Goal: Transaction & Acquisition: Purchase product/service

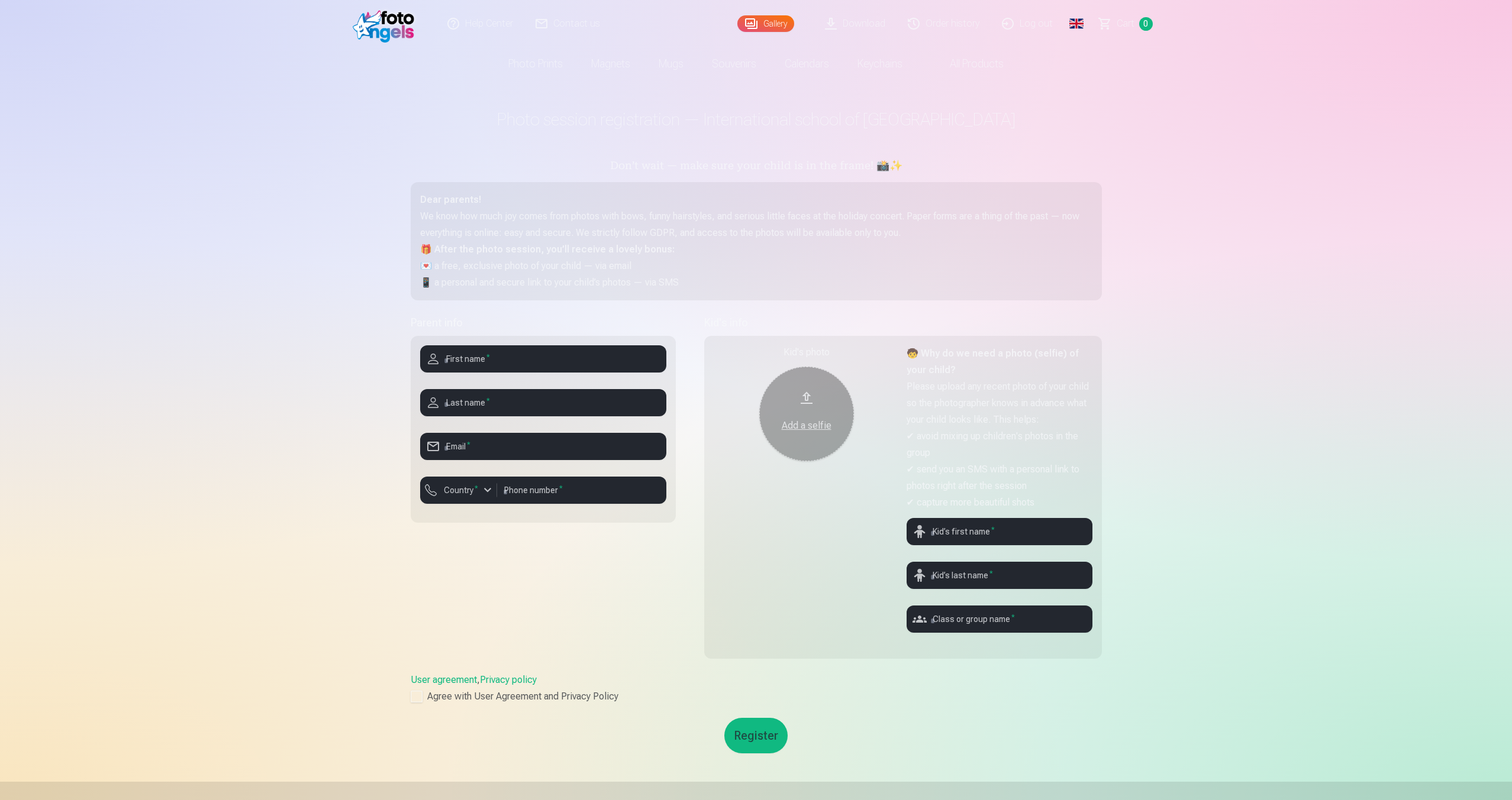
click at [973, 12] on link "Order history" at bounding box center [944, 23] width 94 height 47
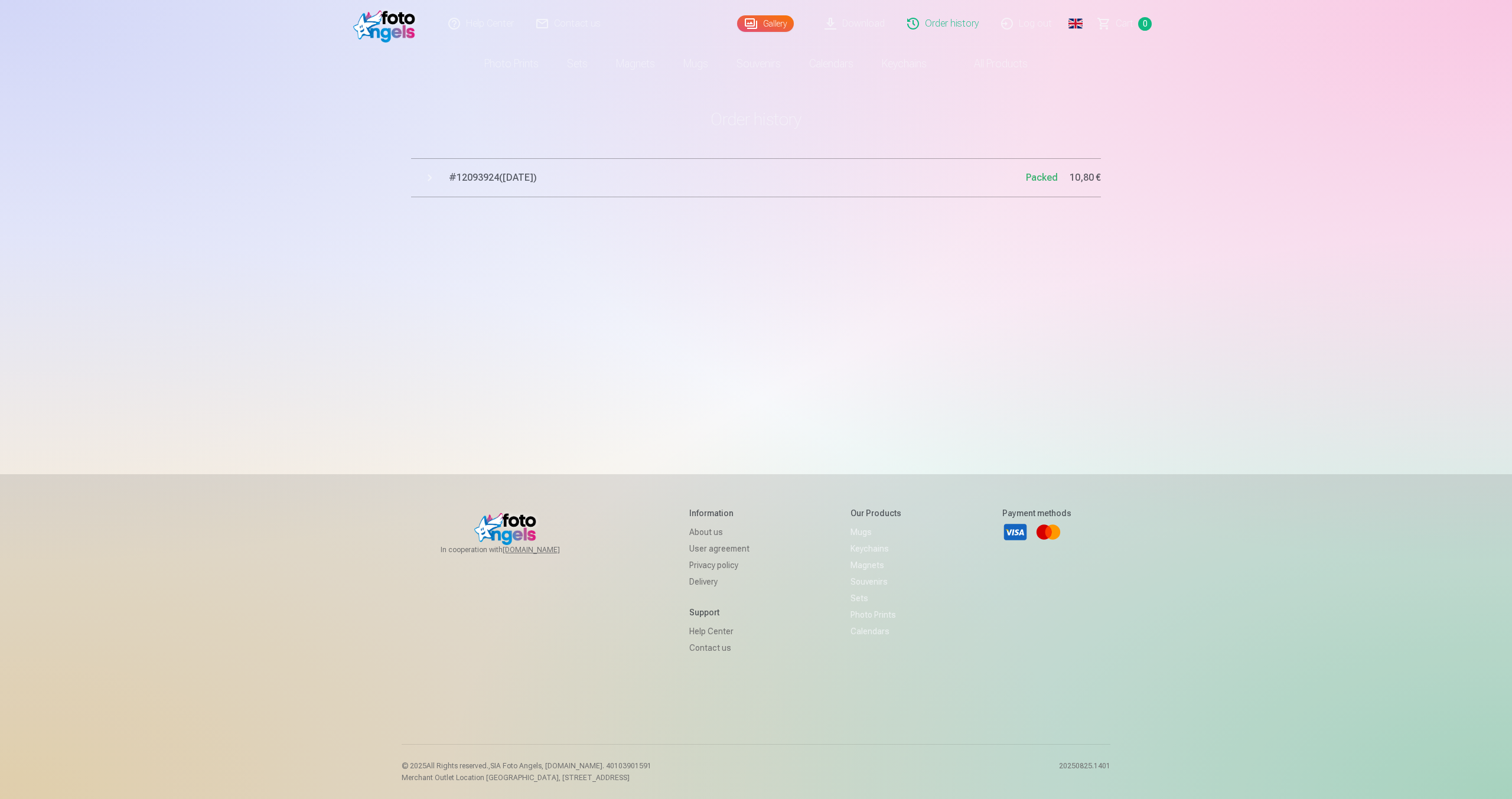
click at [537, 179] on span "# 12093924 ( [DATE] )" at bounding box center [737, 177] width 577 height 14
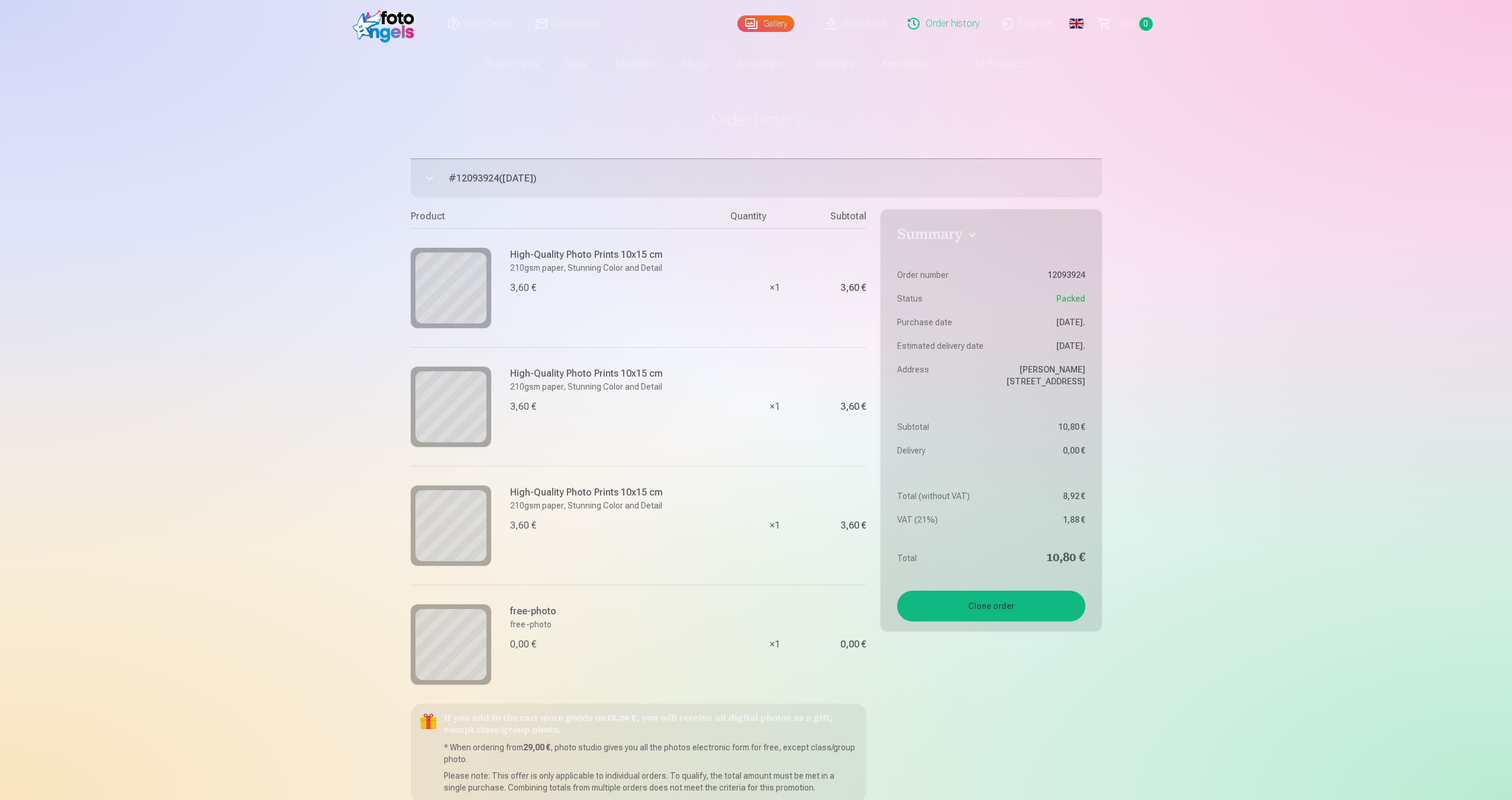
click at [381, 22] on img at bounding box center [387, 24] width 68 height 38
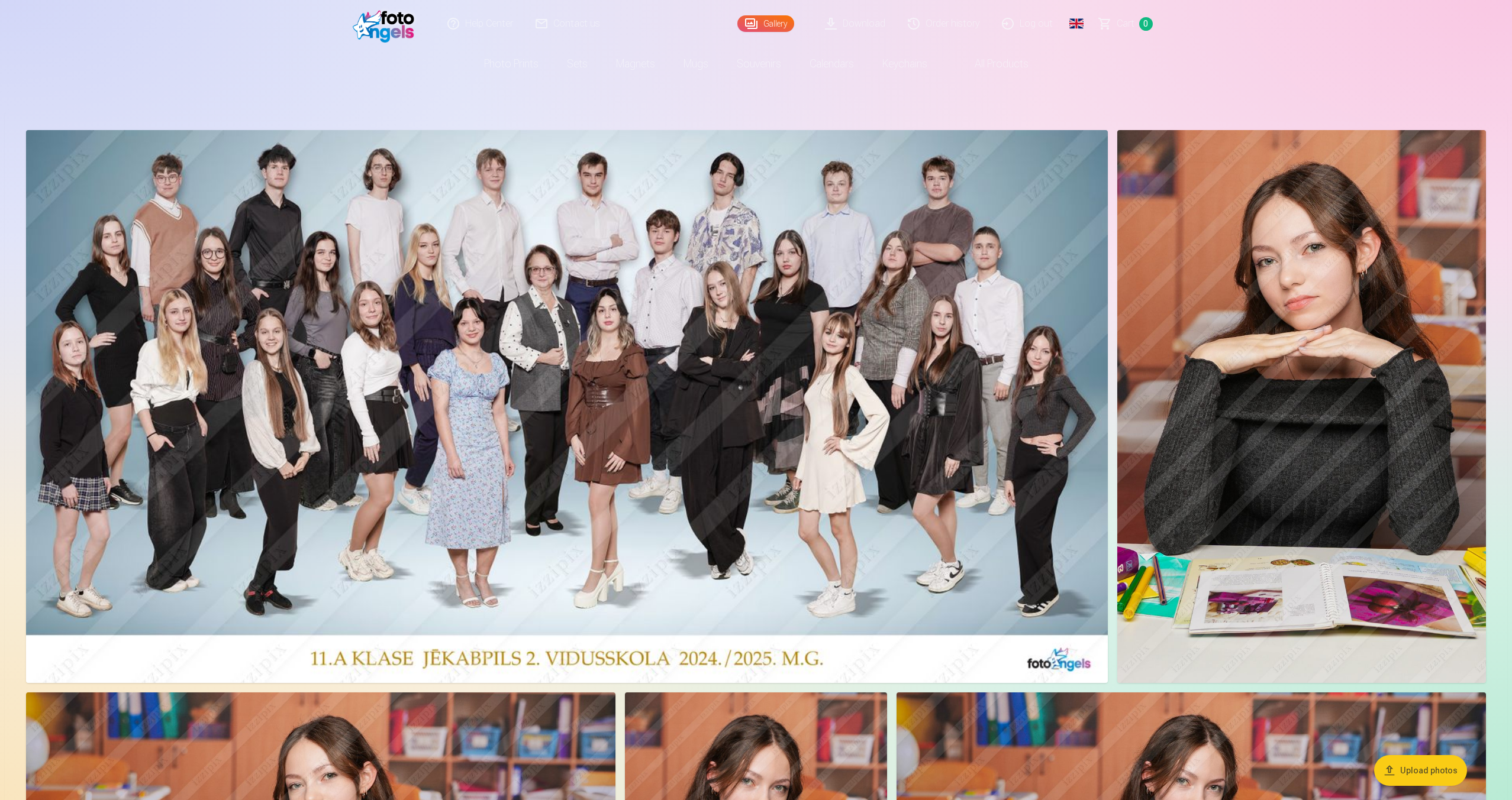
click at [1111, 31] on link "Сart 0" at bounding box center [1127, 23] width 76 height 47
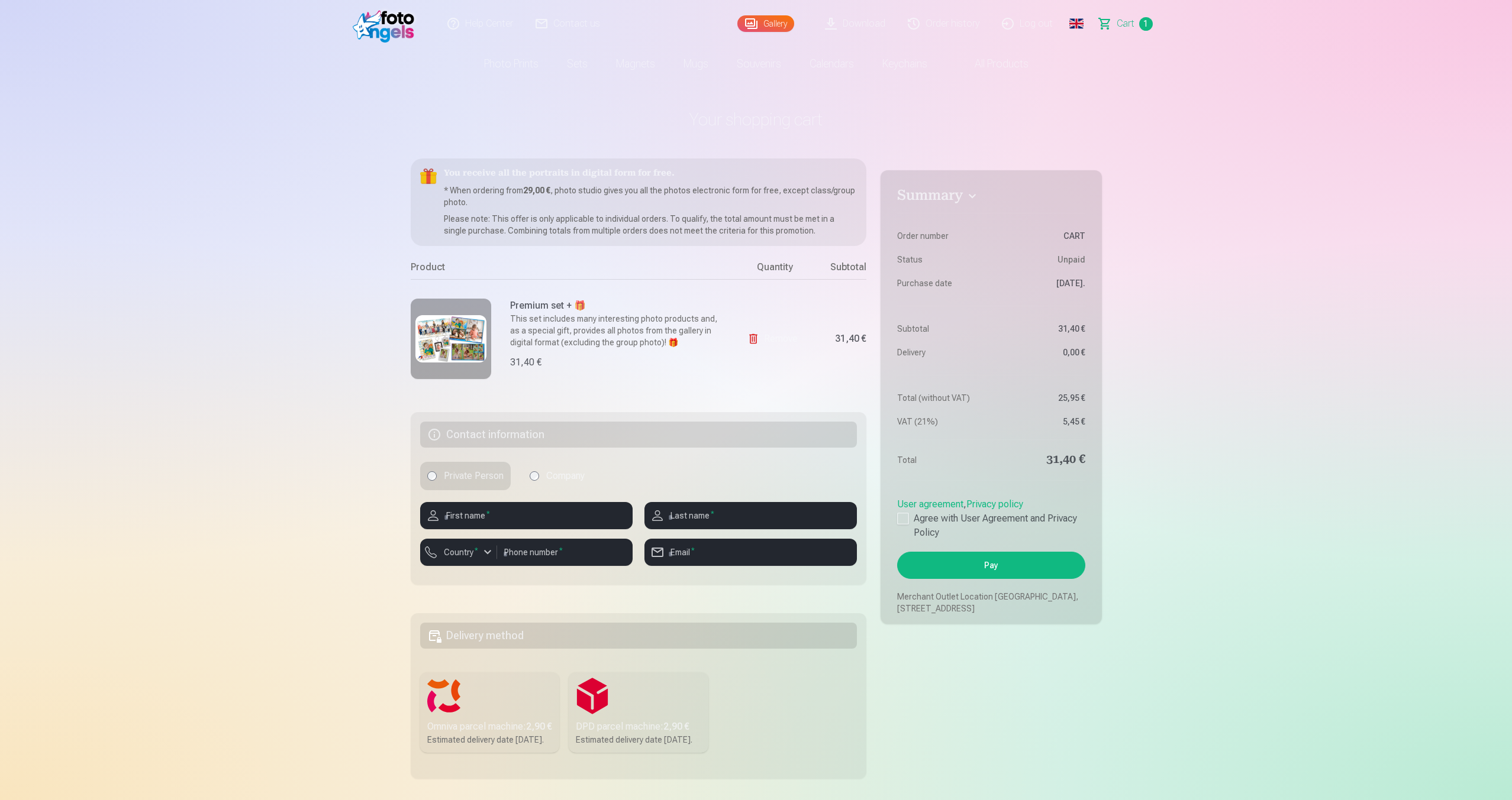
click at [418, 339] on img at bounding box center [451, 339] width 71 height 47
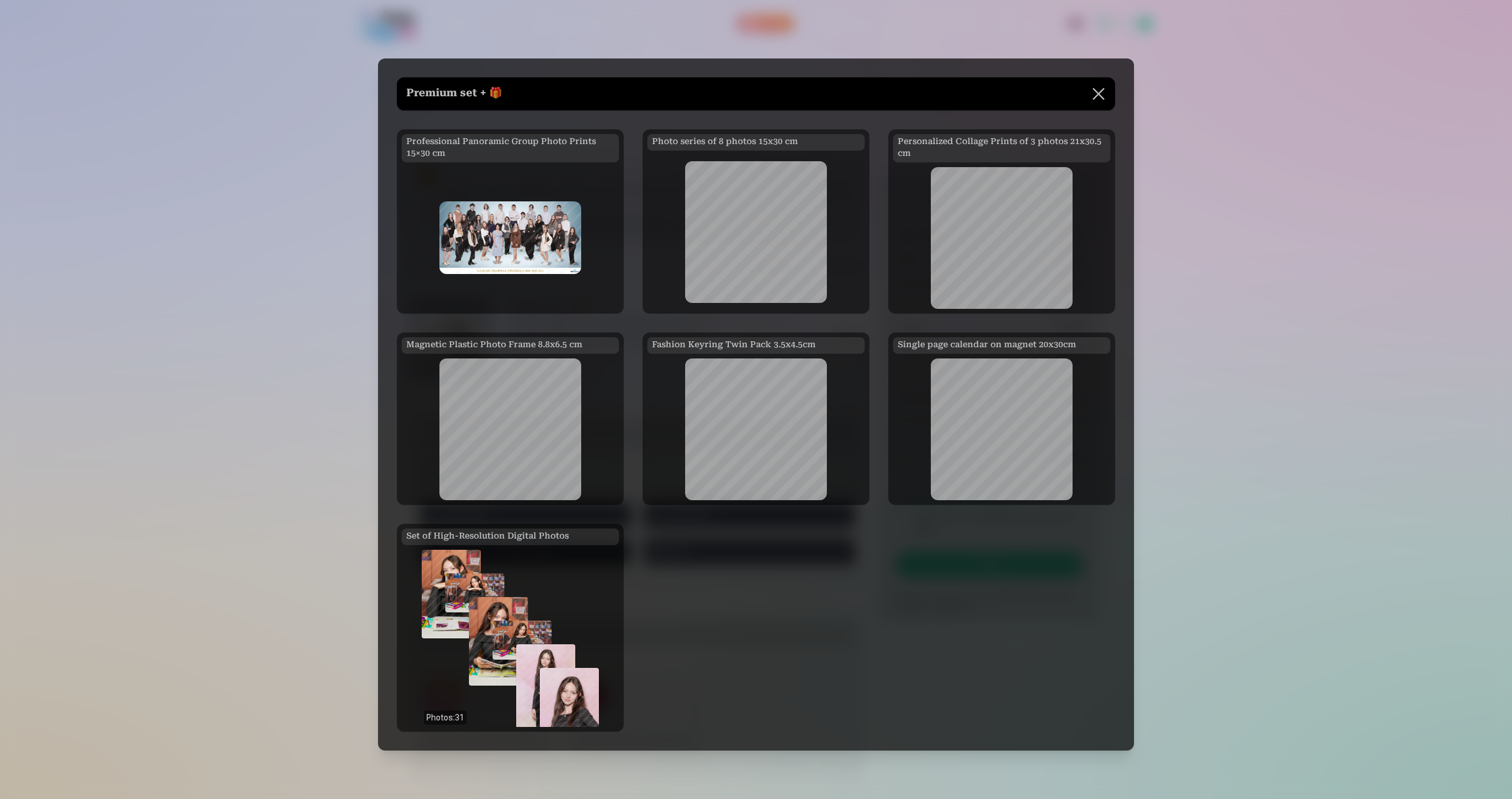
click at [321, 312] on div at bounding box center [756, 400] width 1512 height 799
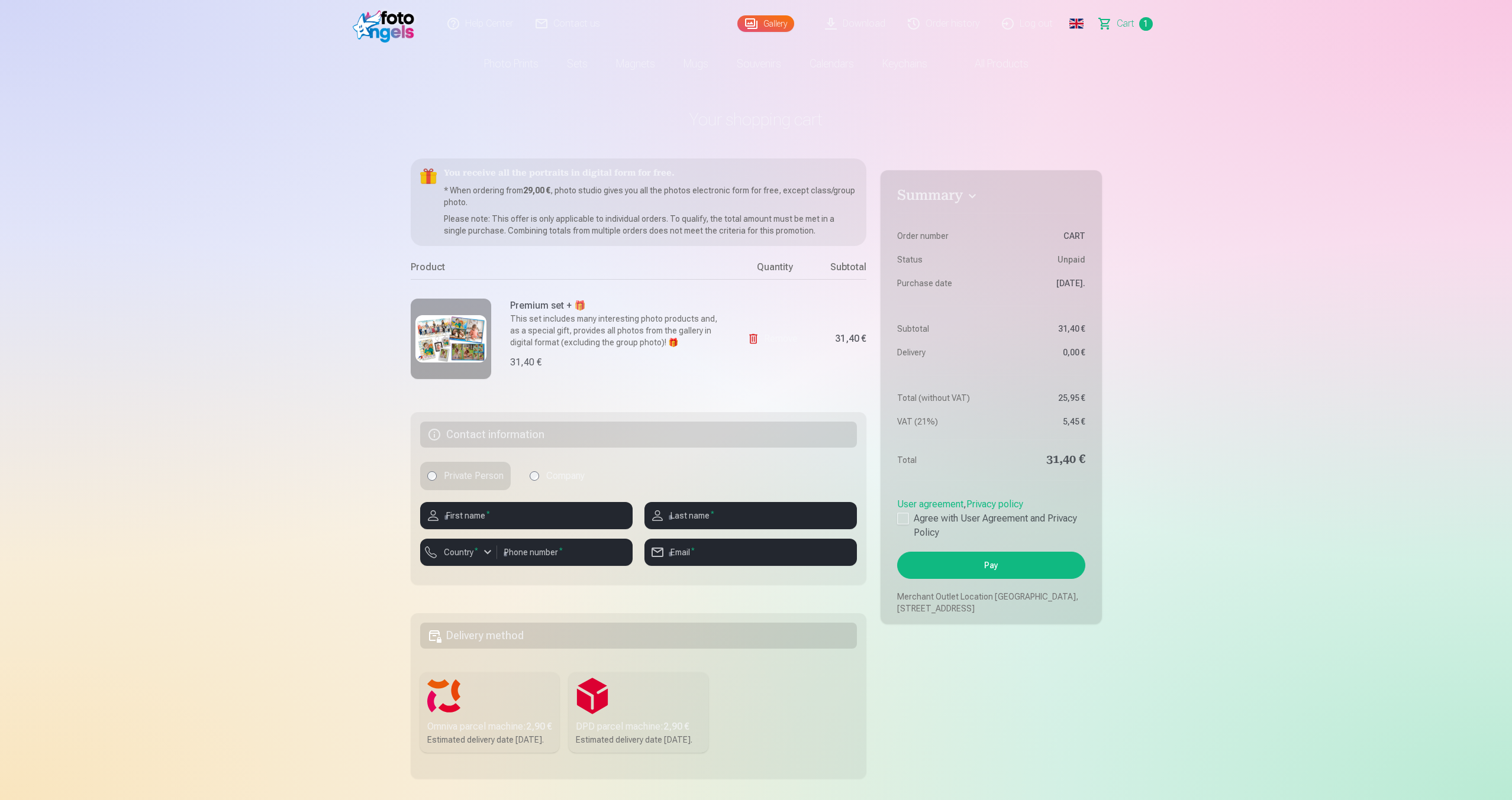
click at [468, 339] on img at bounding box center [451, 339] width 71 height 47
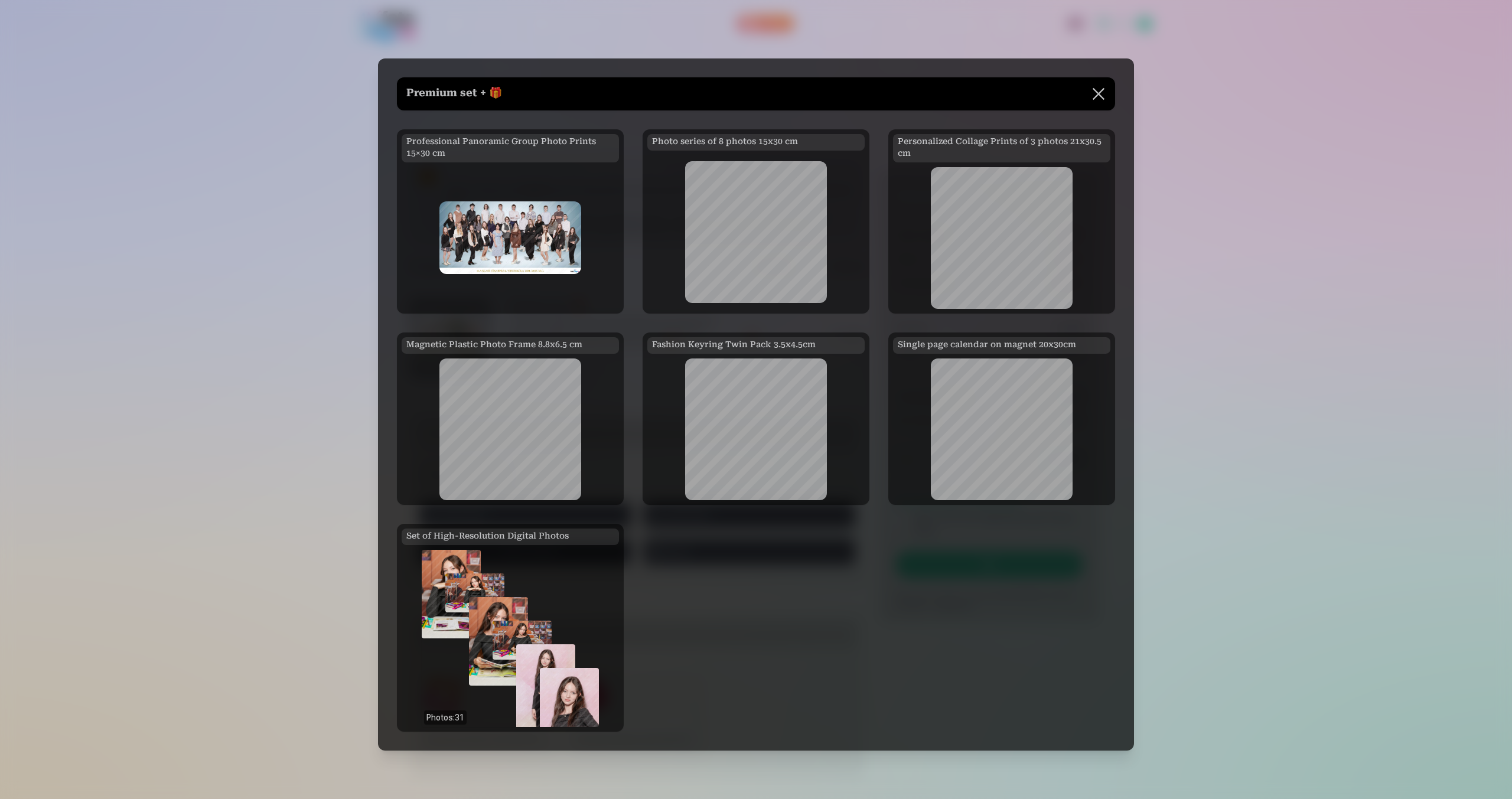
click at [262, 137] on div at bounding box center [756, 400] width 1512 height 799
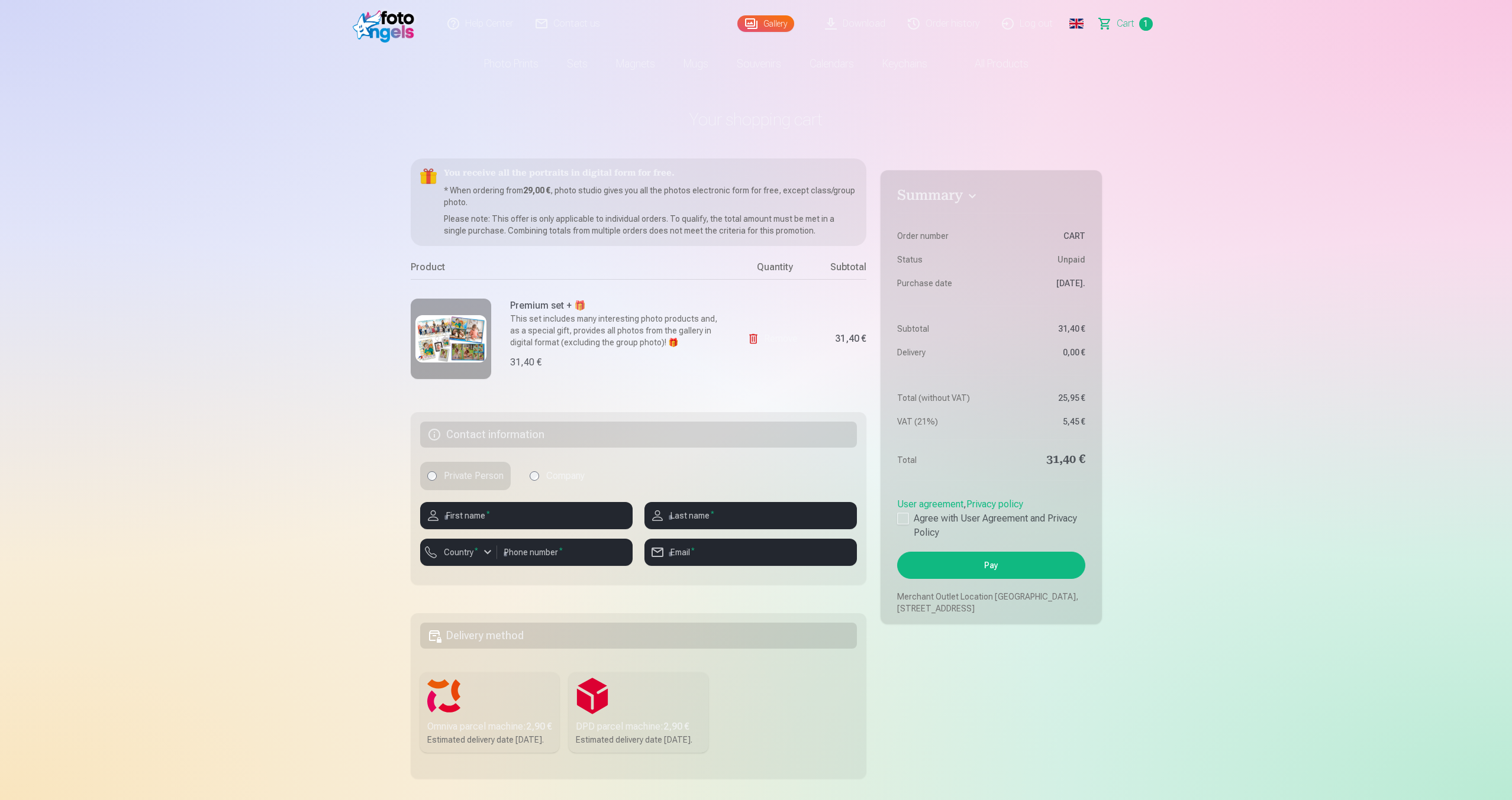
click at [452, 324] on img at bounding box center [451, 339] width 71 height 47
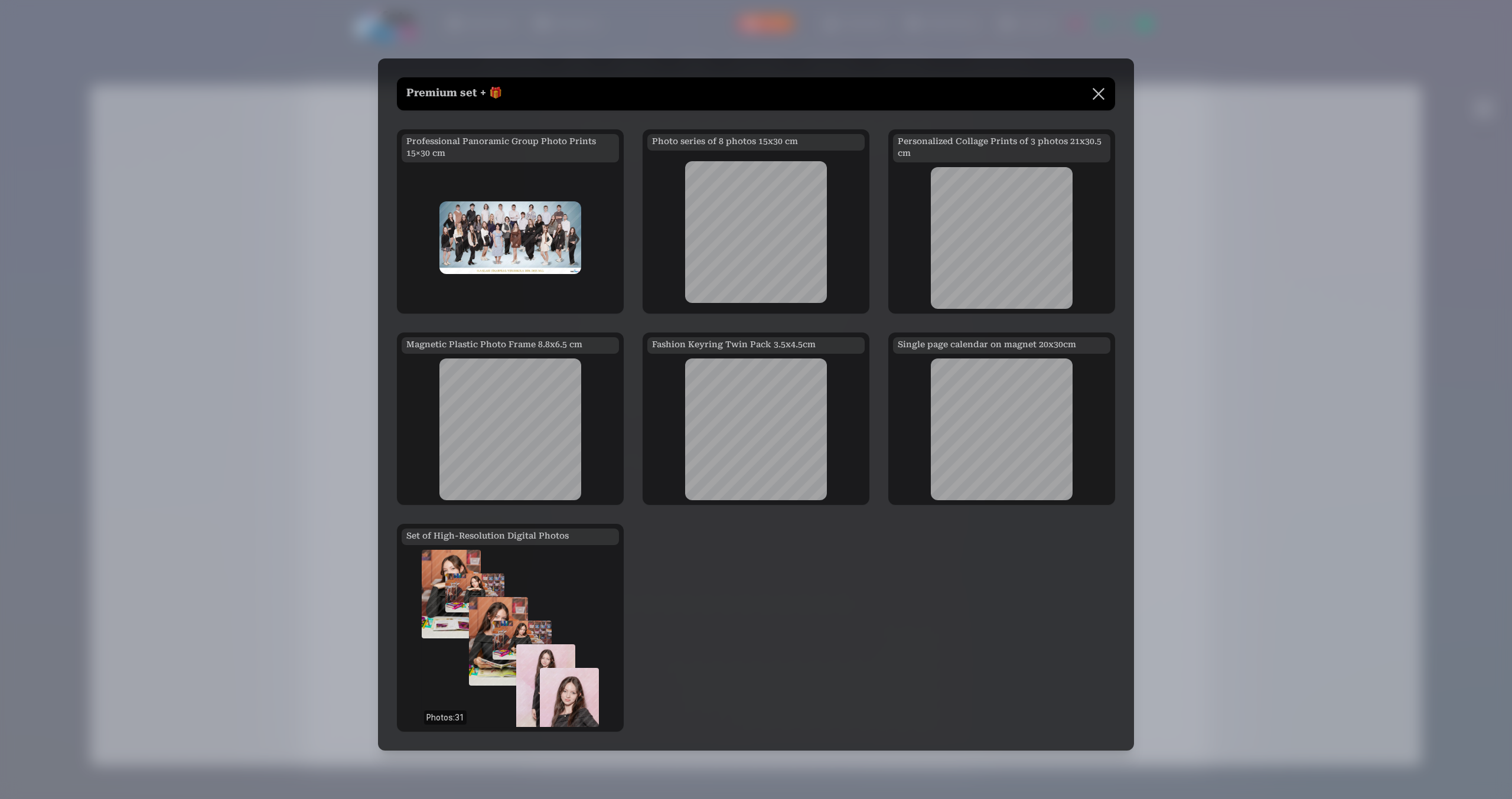
click at [551, 241] on img at bounding box center [509, 238] width 141 height 73
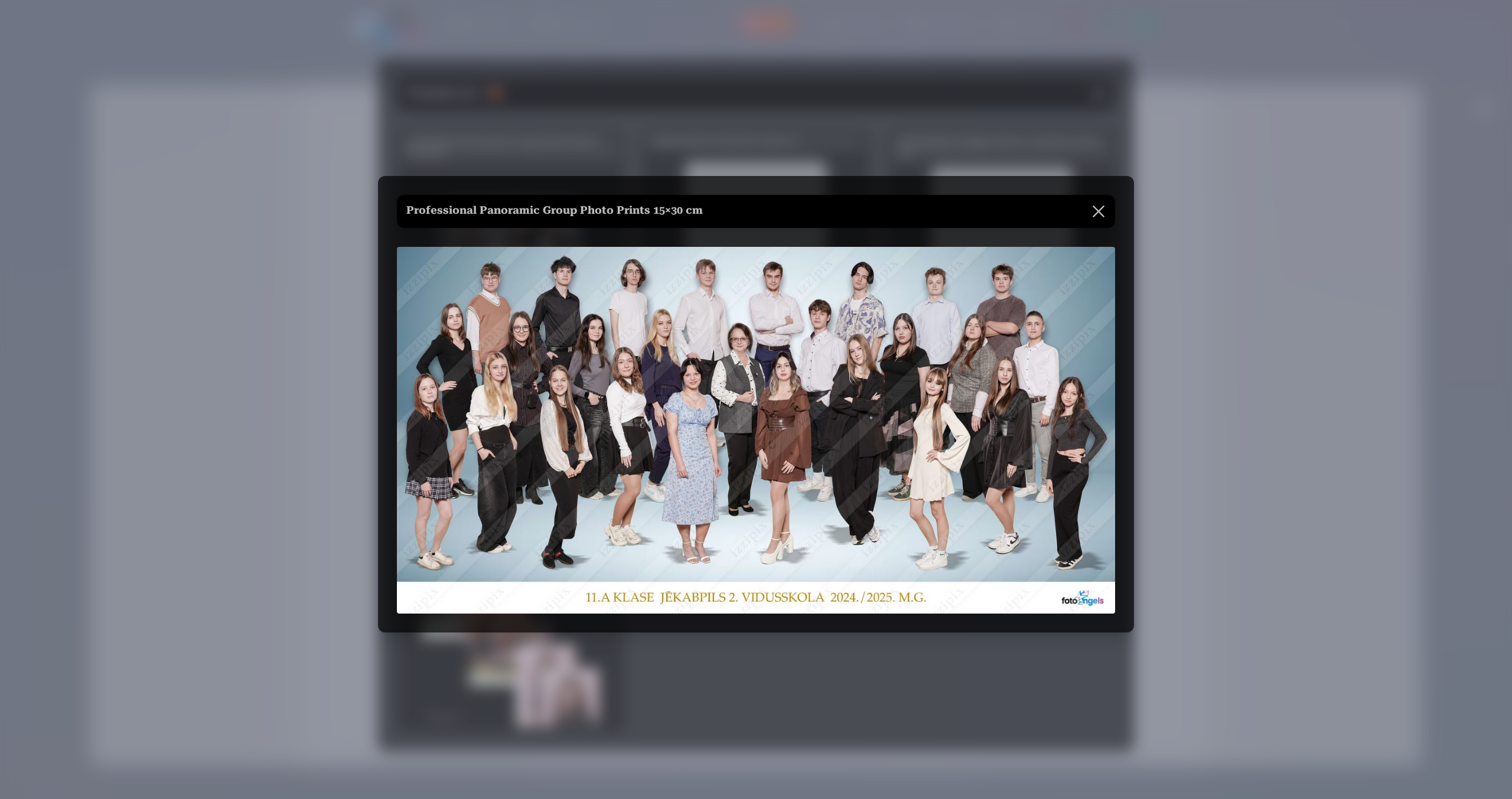
click at [1090, 210] on button at bounding box center [1099, 212] width 33 height 33
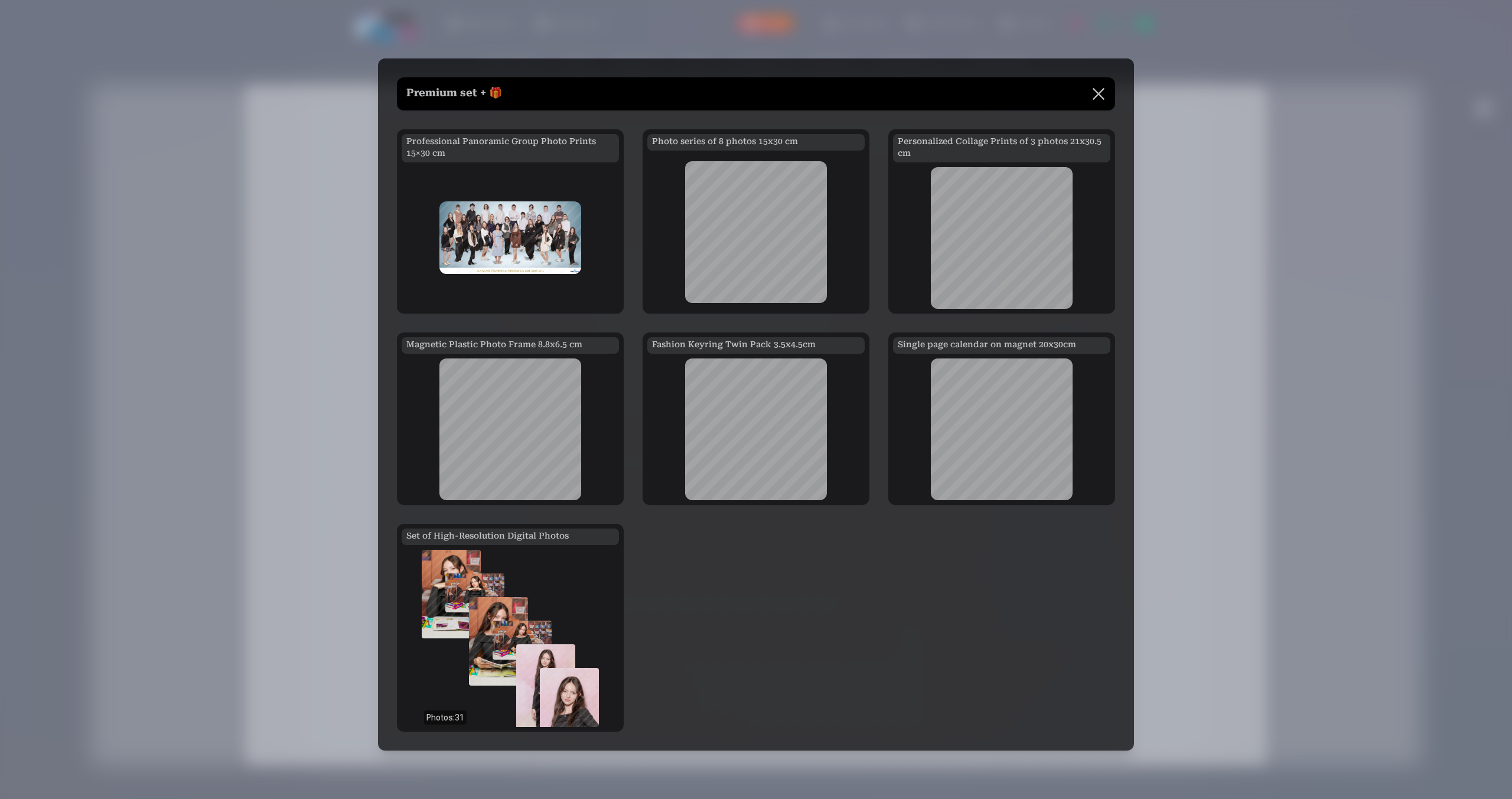
click at [902, 427] on div at bounding box center [1001, 429] width 217 height 141
click at [1093, 98] on button at bounding box center [1099, 94] width 33 height 33
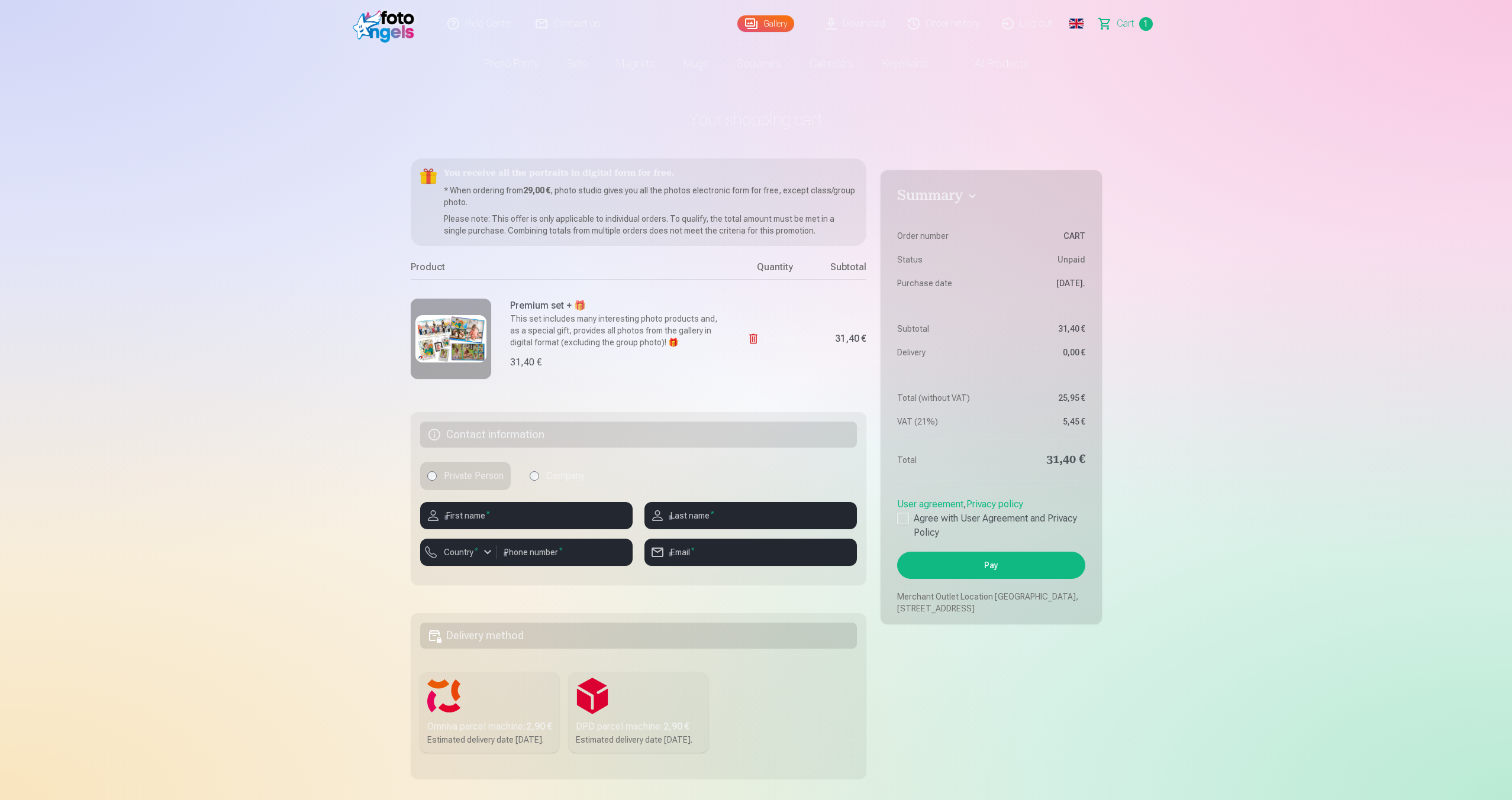
click at [461, 336] on img at bounding box center [451, 339] width 71 height 47
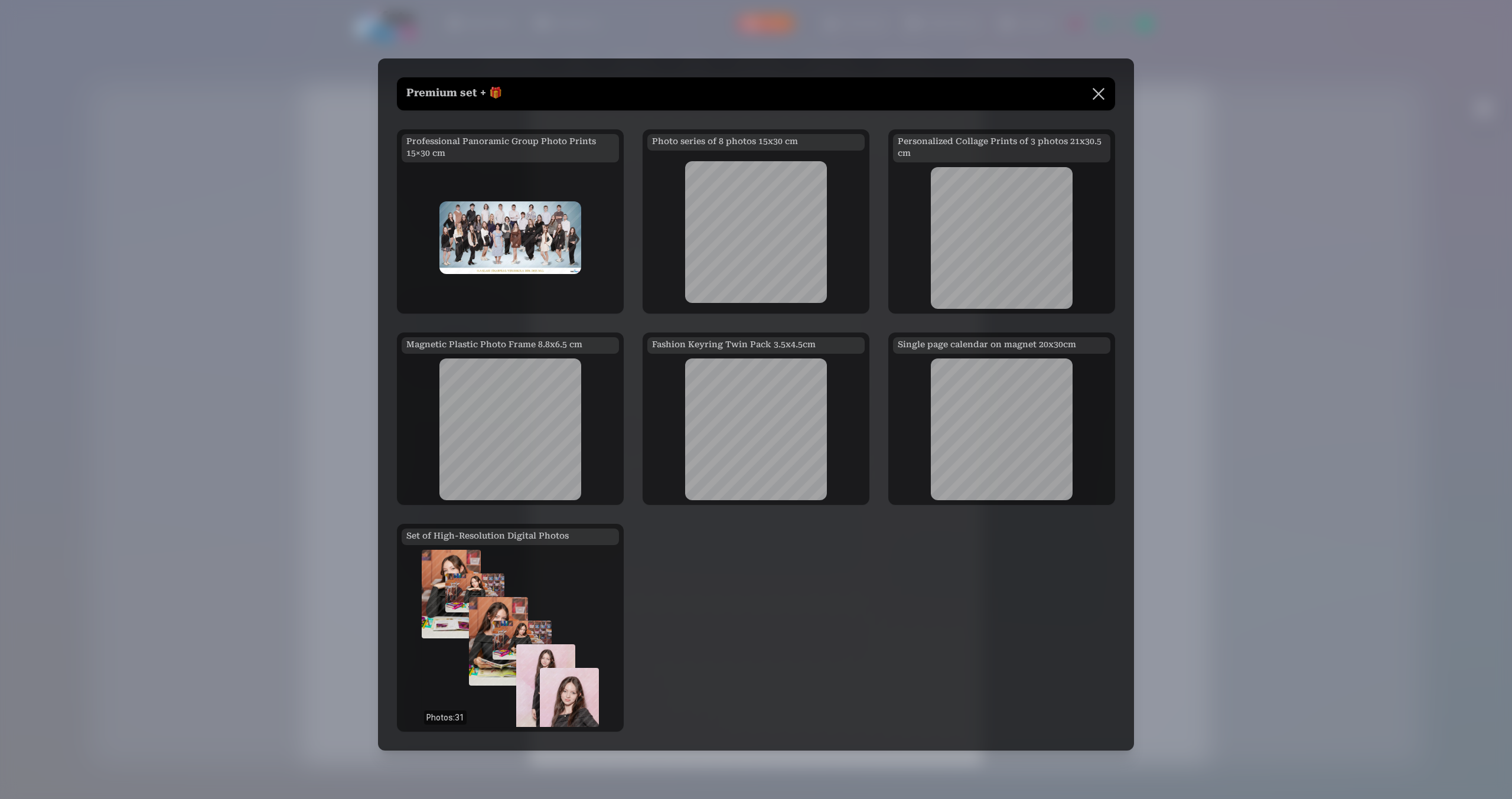
click at [1103, 96] on button at bounding box center [1099, 94] width 33 height 33
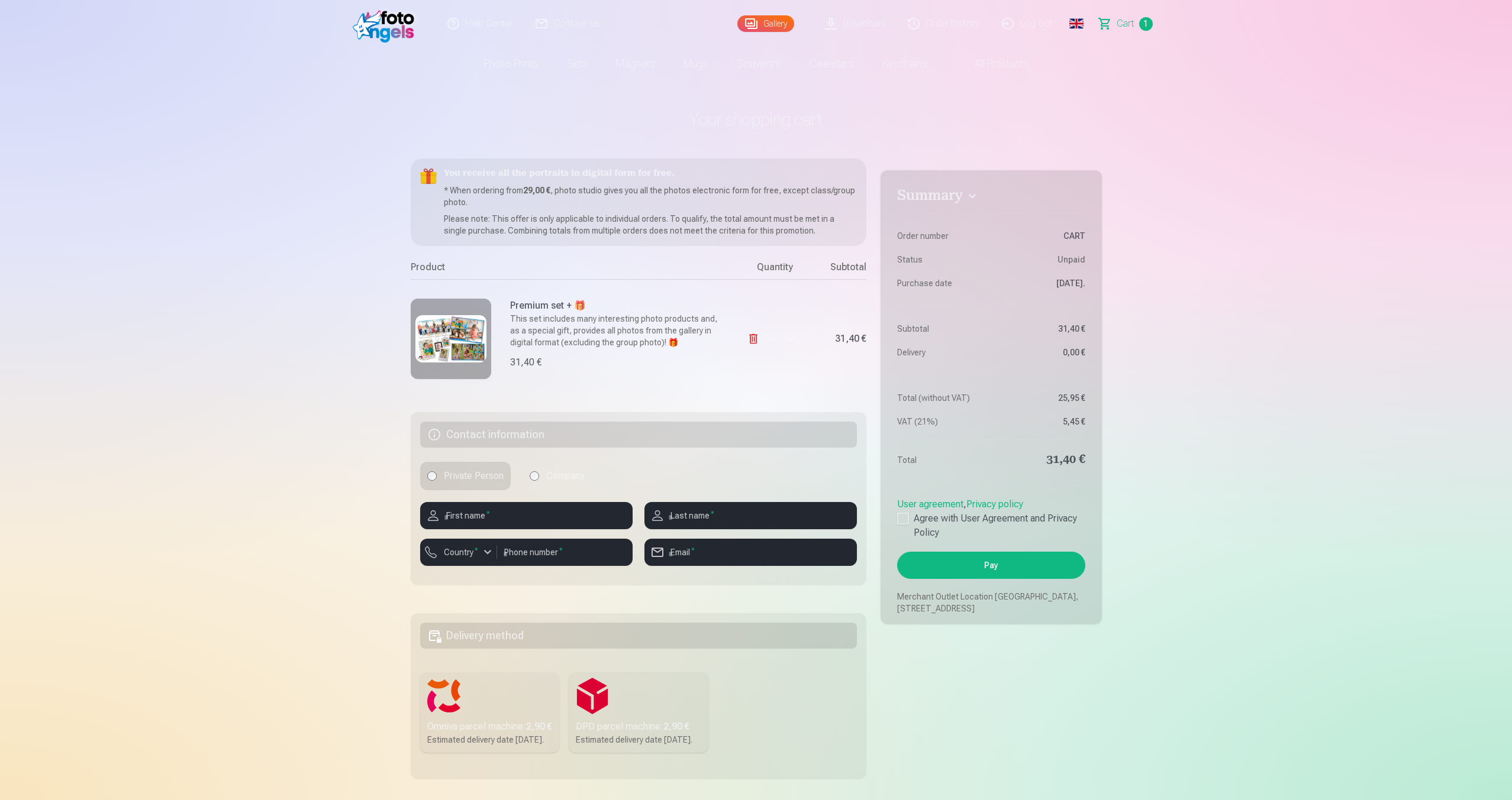
click at [464, 328] on img at bounding box center [451, 339] width 71 height 47
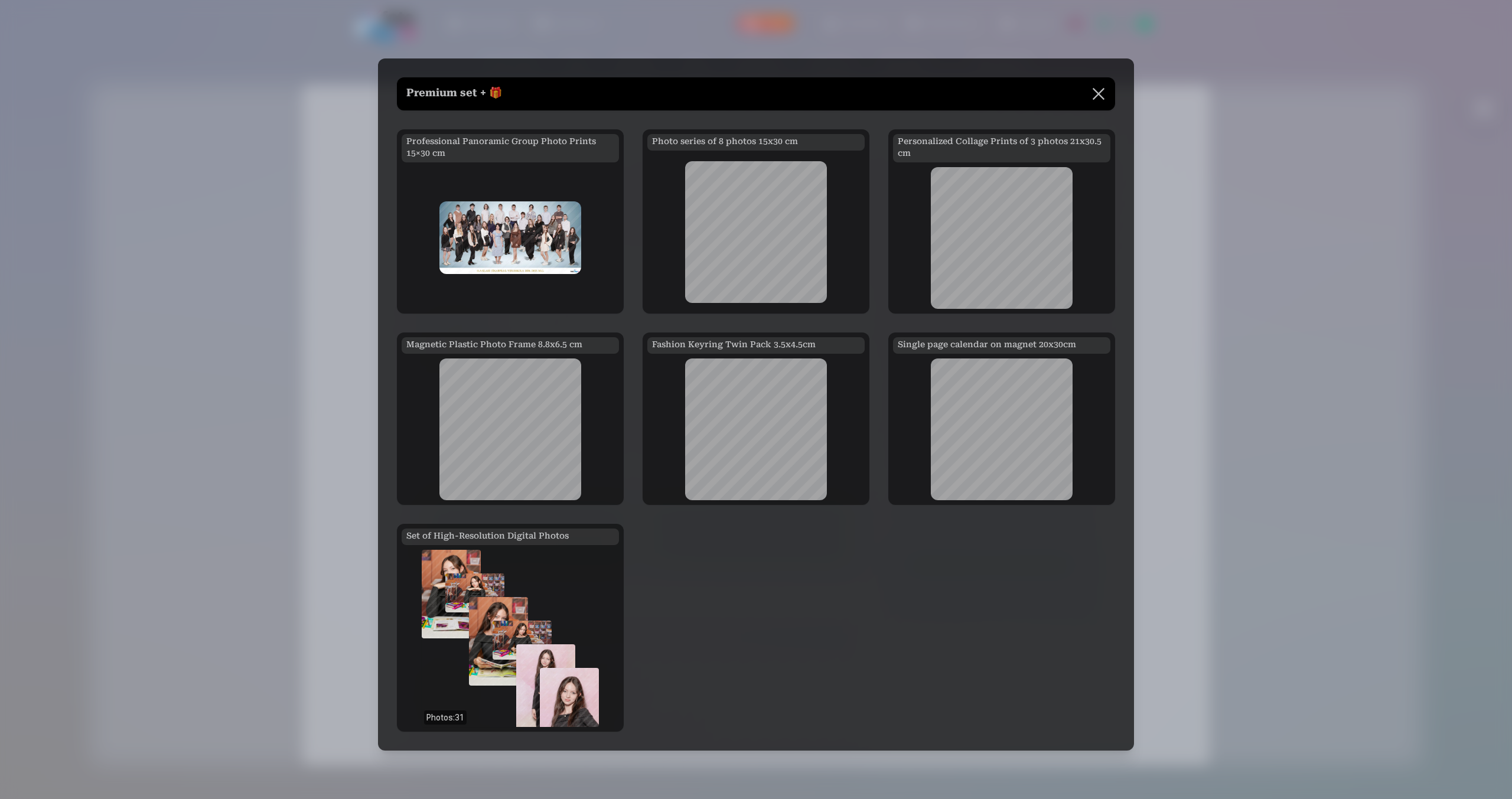
click at [1188, 671] on div at bounding box center [756, 400] width 1512 height 799
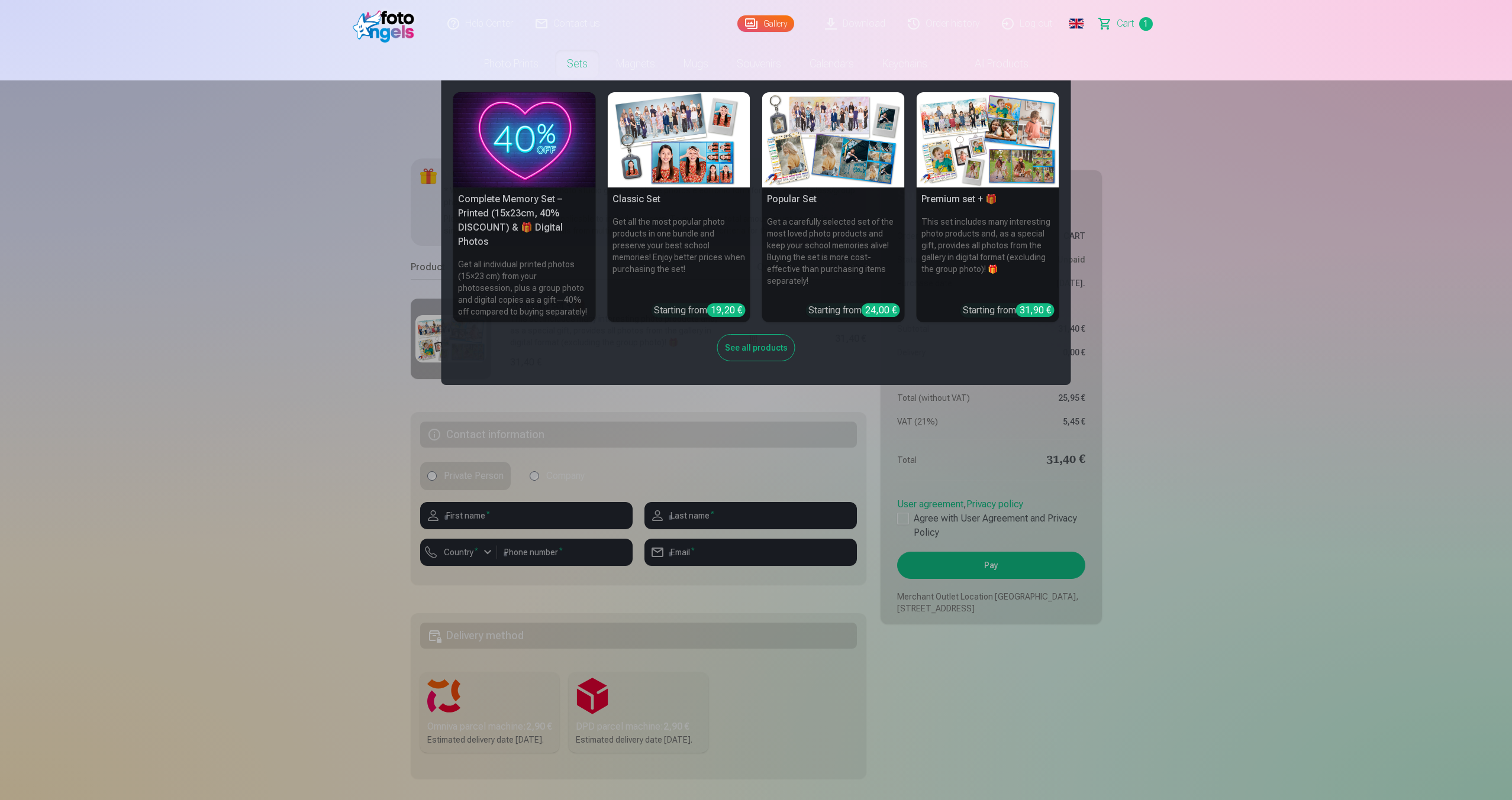
click at [975, 161] on img at bounding box center [988, 139] width 143 height 95
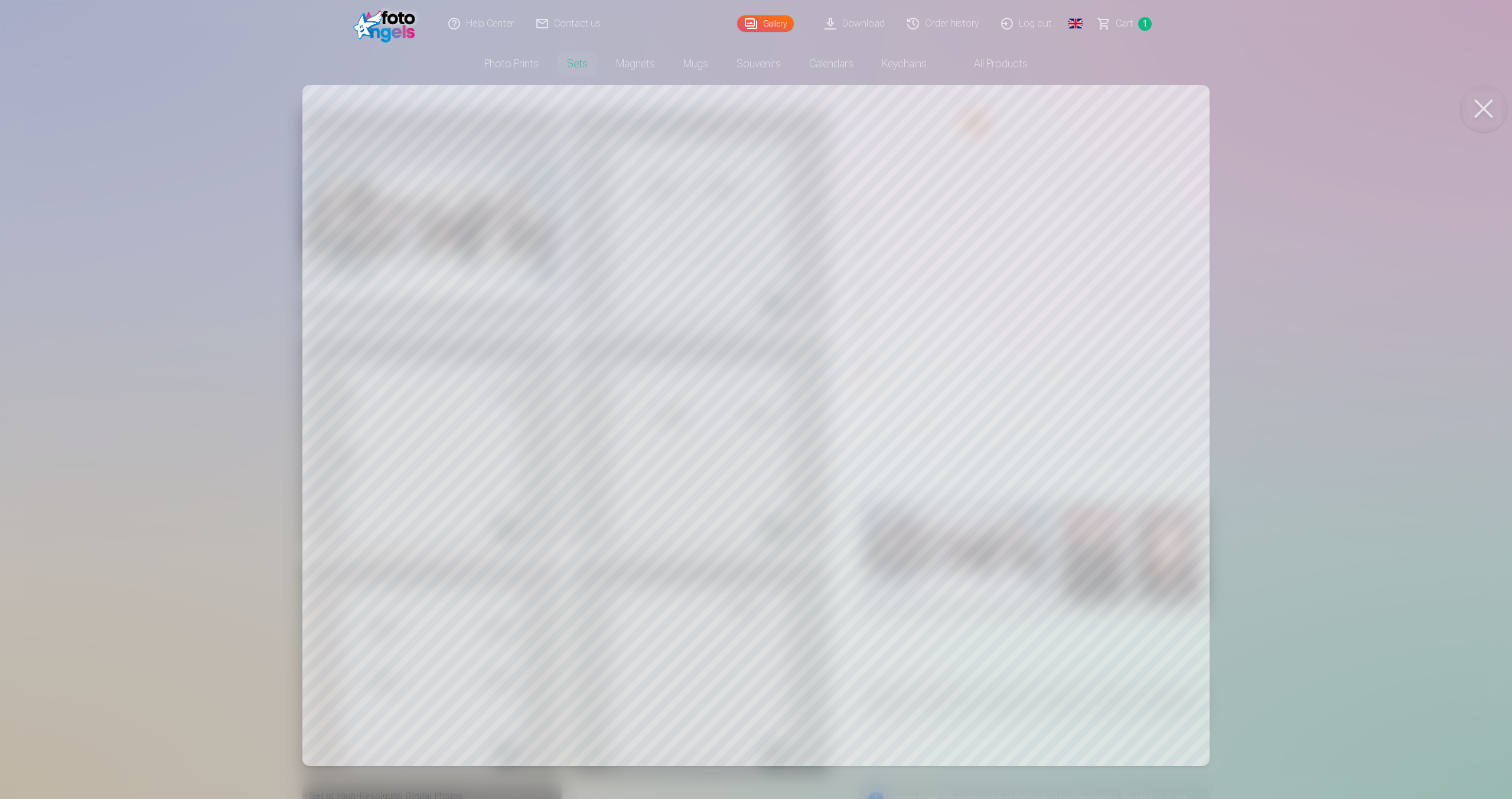
click at [1491, 117] on button at bounding box center [1483, 108] width 47 height 47
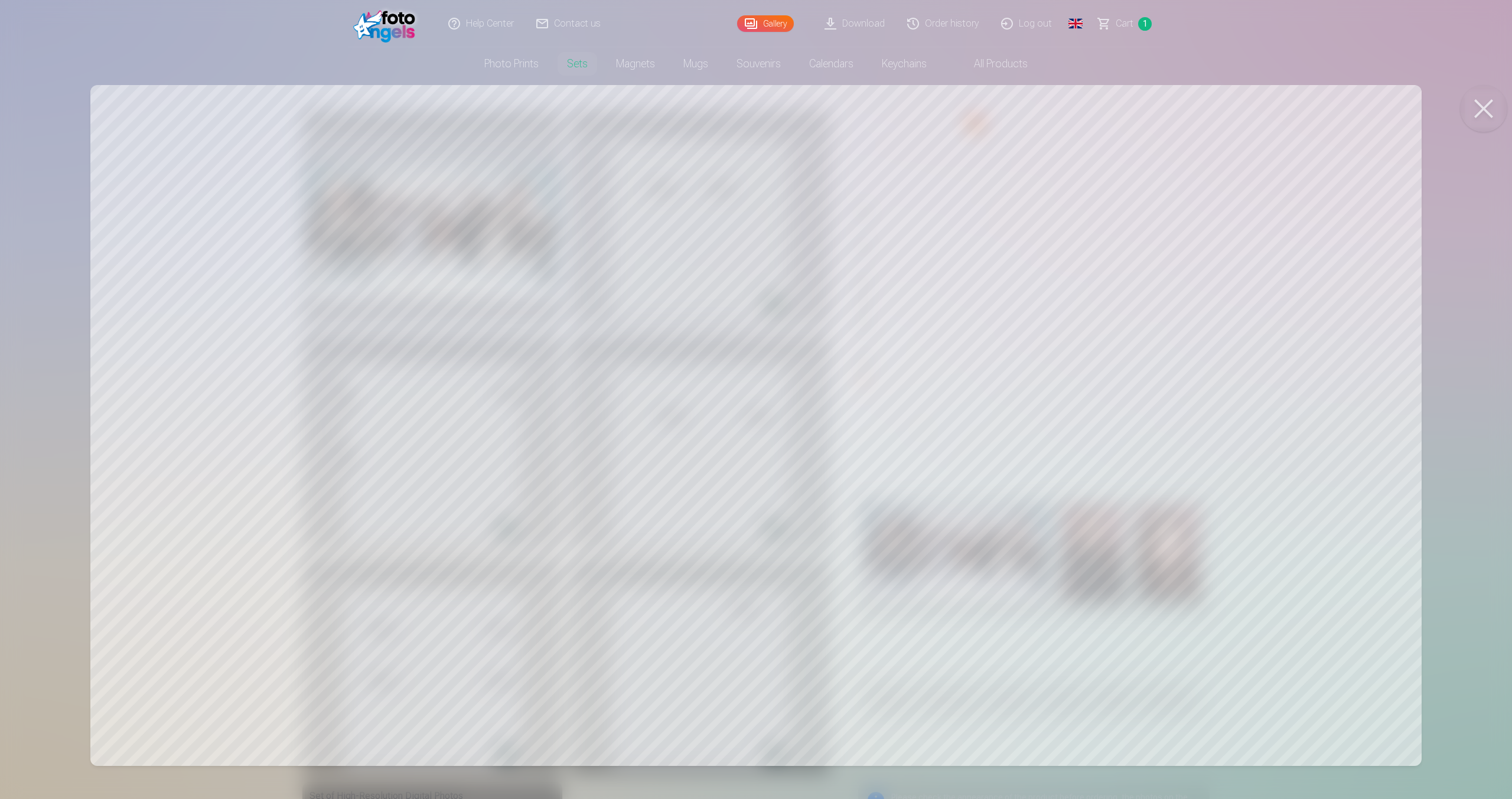
click at [1490, 108] on button at bounding box center [1483, 108] width 47 height 47
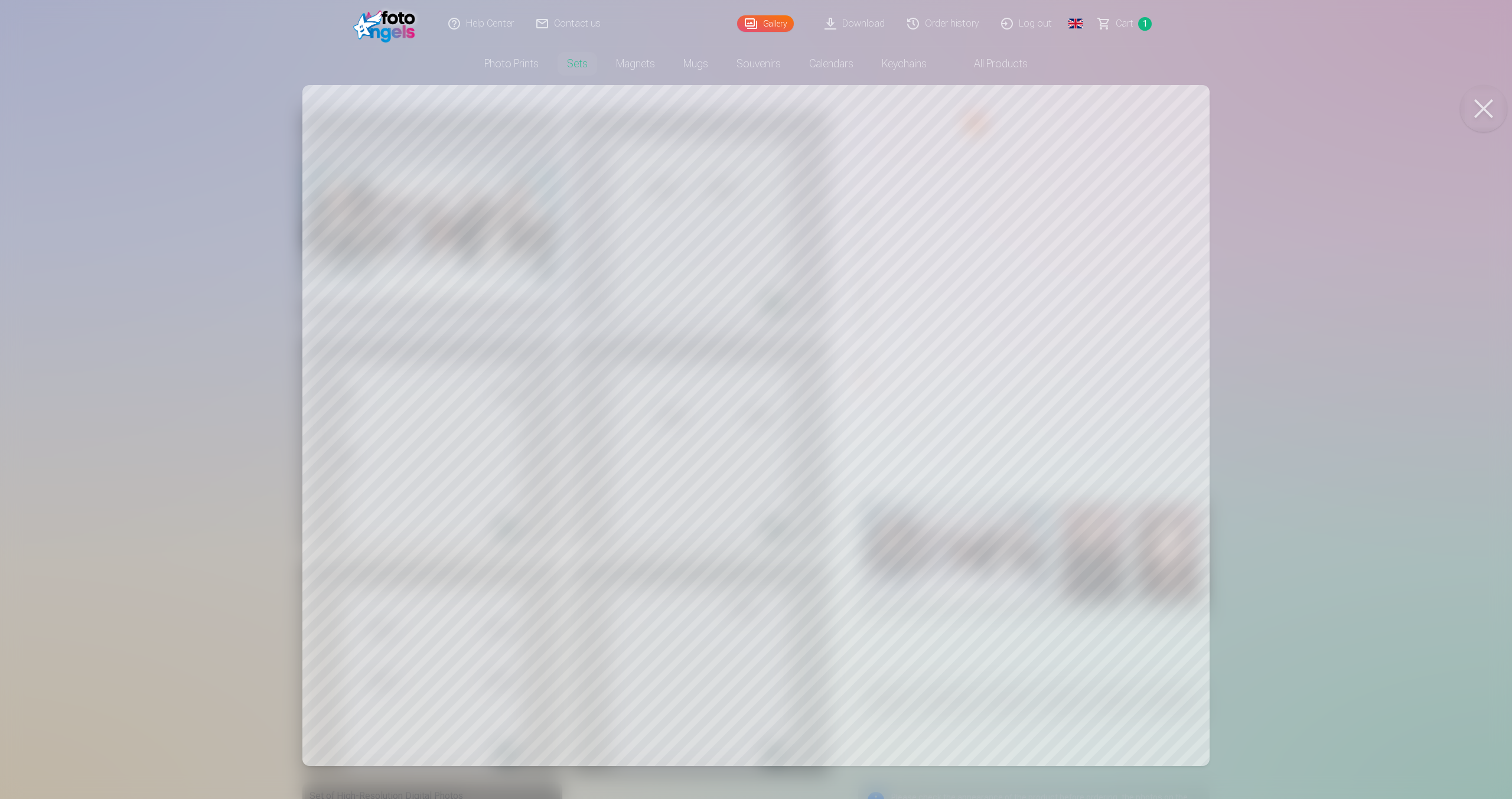
click at [228, 395] on div at bounding box center [756, 400] width 1512 height 799
click at [1474, 108] on button at bounding box center [1483, 108] width 47 height 47
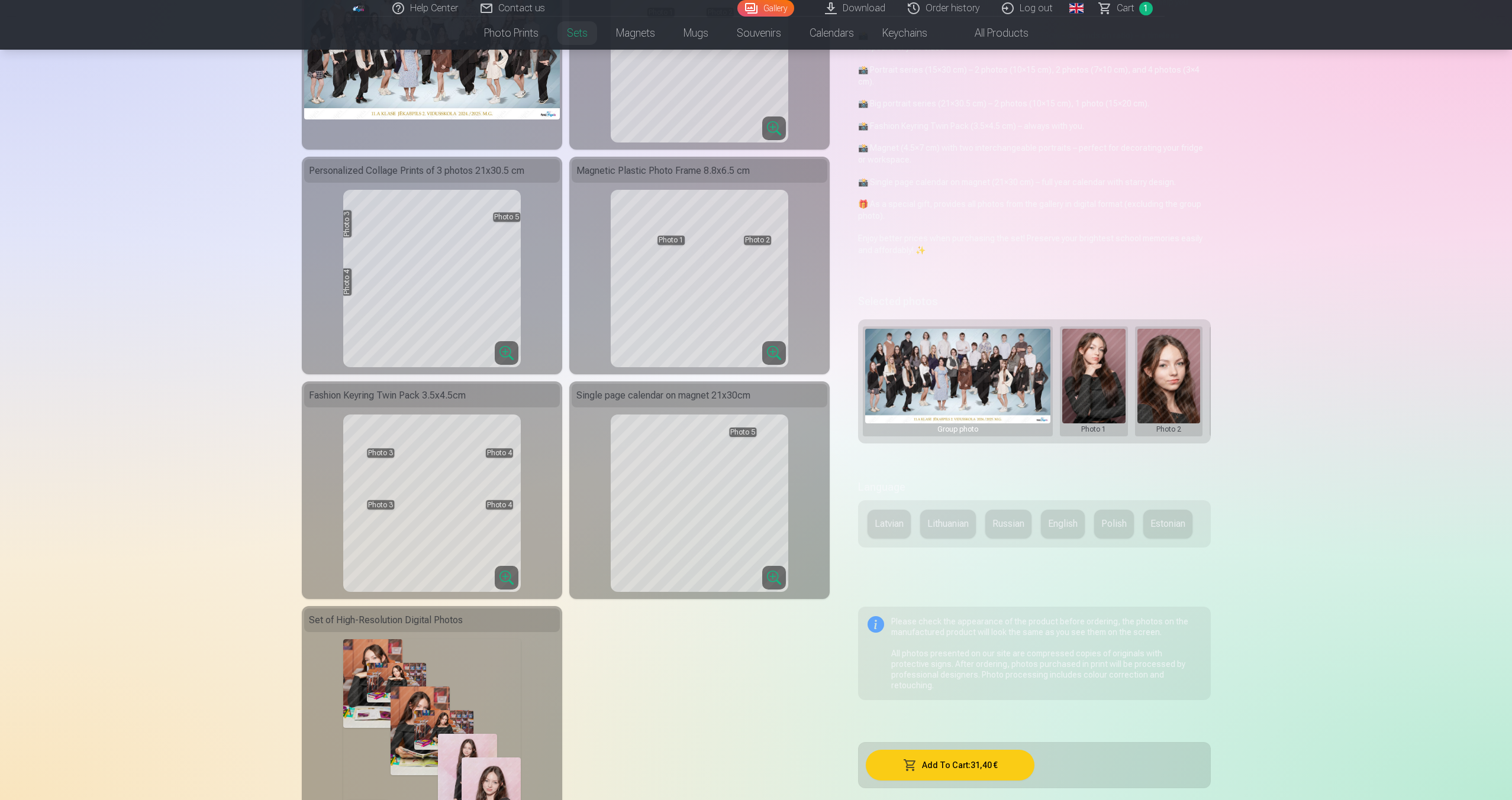
scroll to position [263, 0]
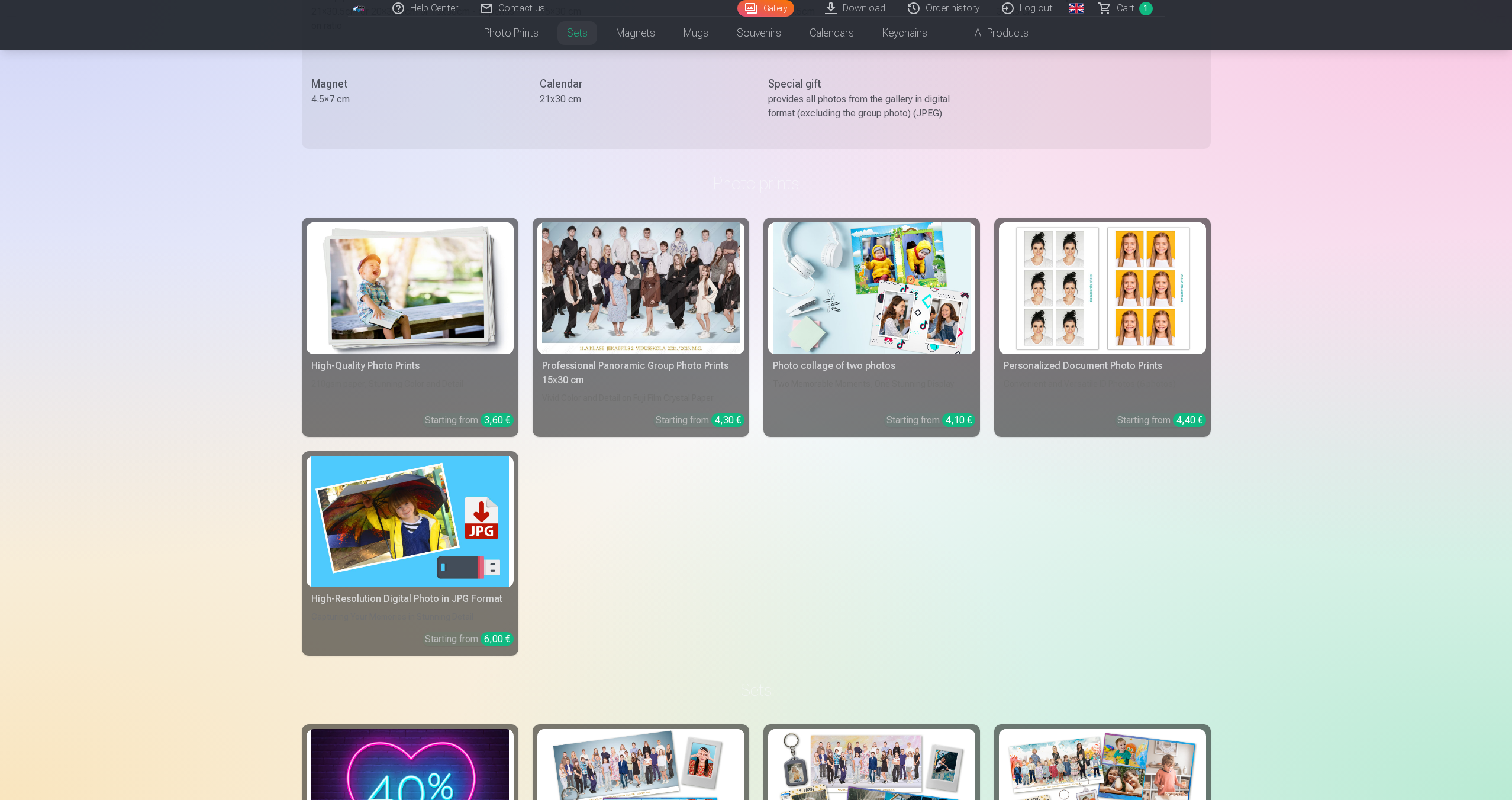
click at [680, 552] on div "High-Quality Photo Prints 210gsm paper, Stunning Color and Detail Starting from…" at bounding box center [756, 436] width 909 height 438
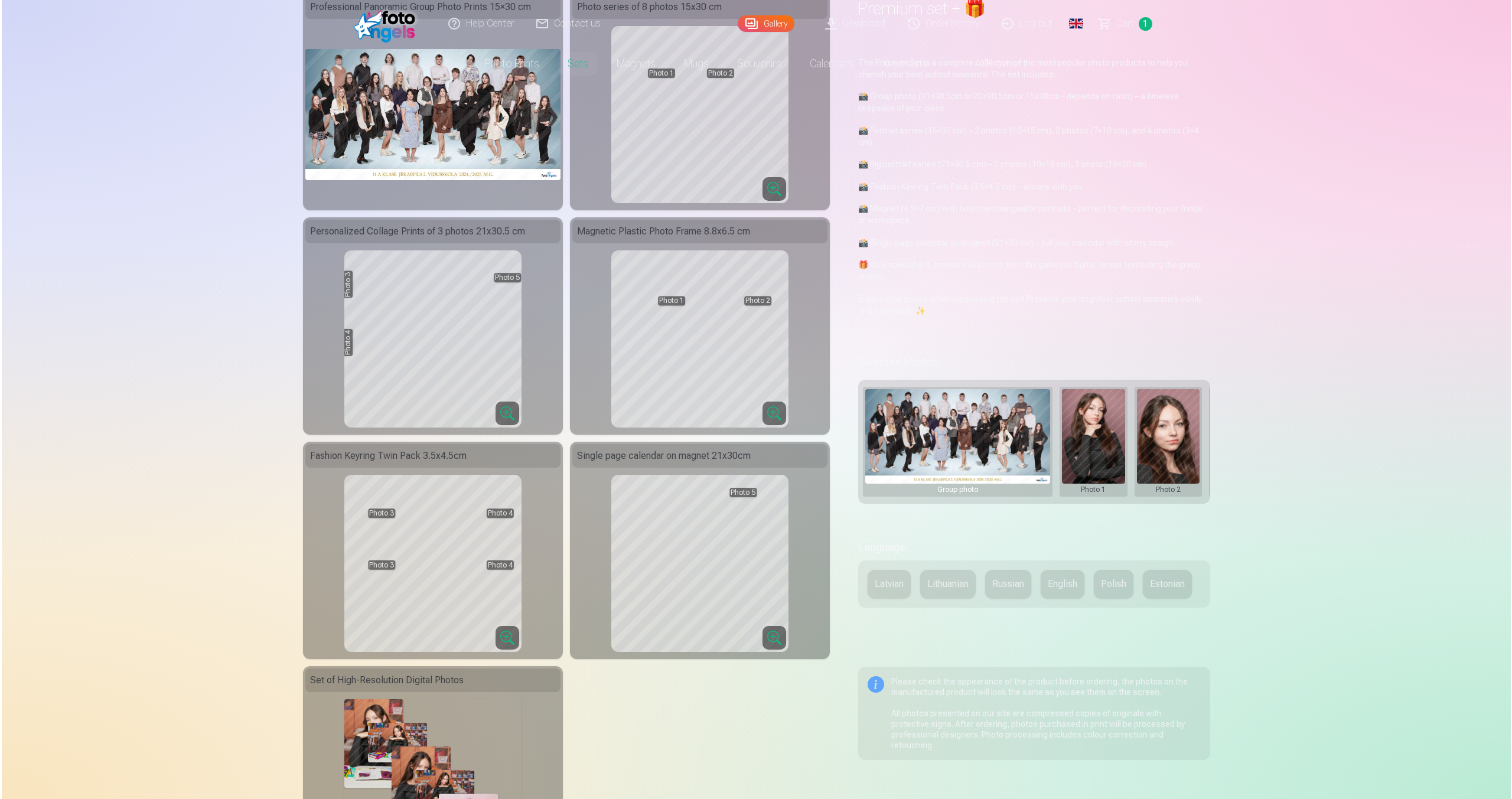
scroll to position [0, 0]
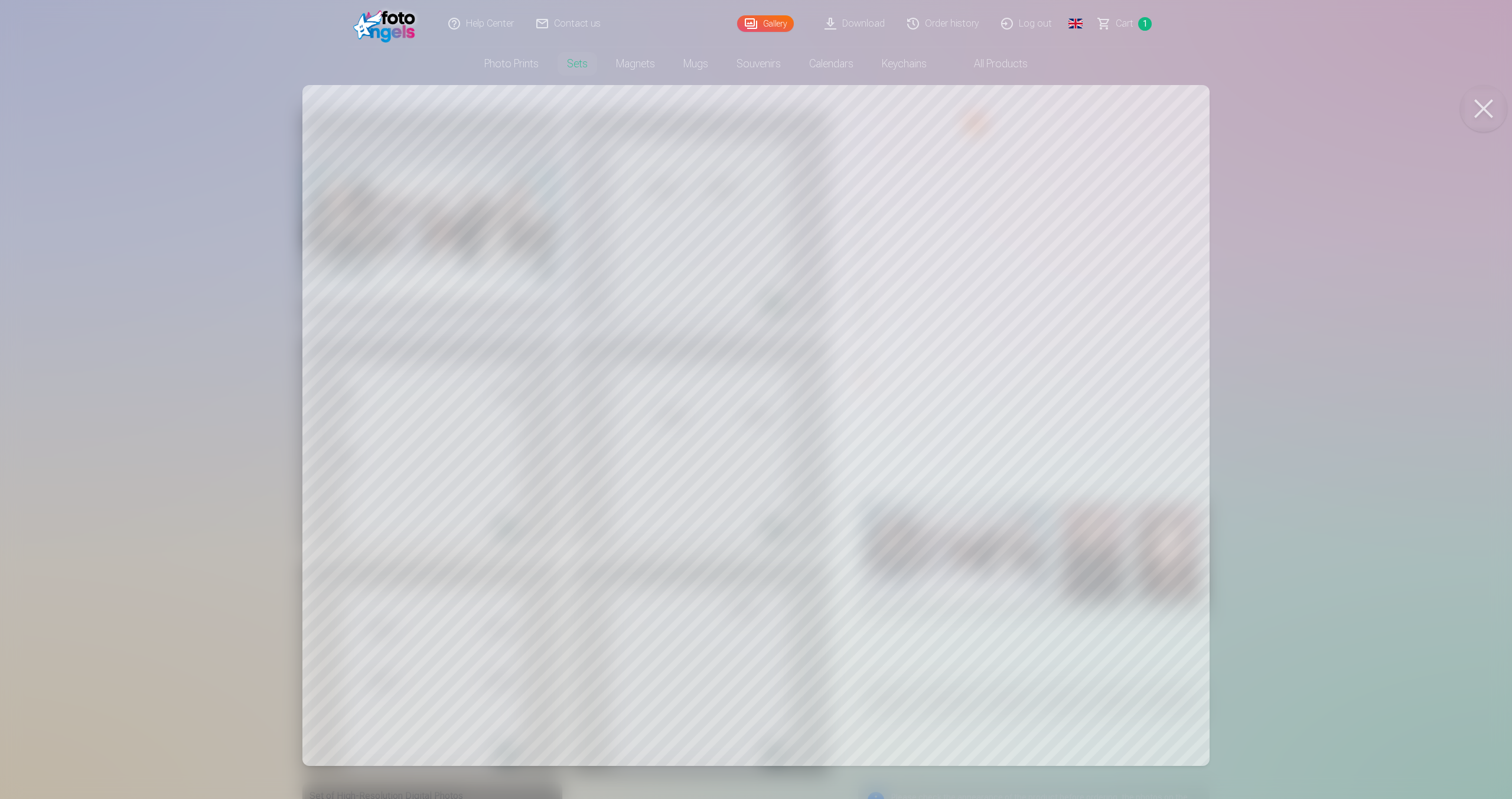
click at [173, 389] on div at bounding box center [756, 400] width 1512 height 799
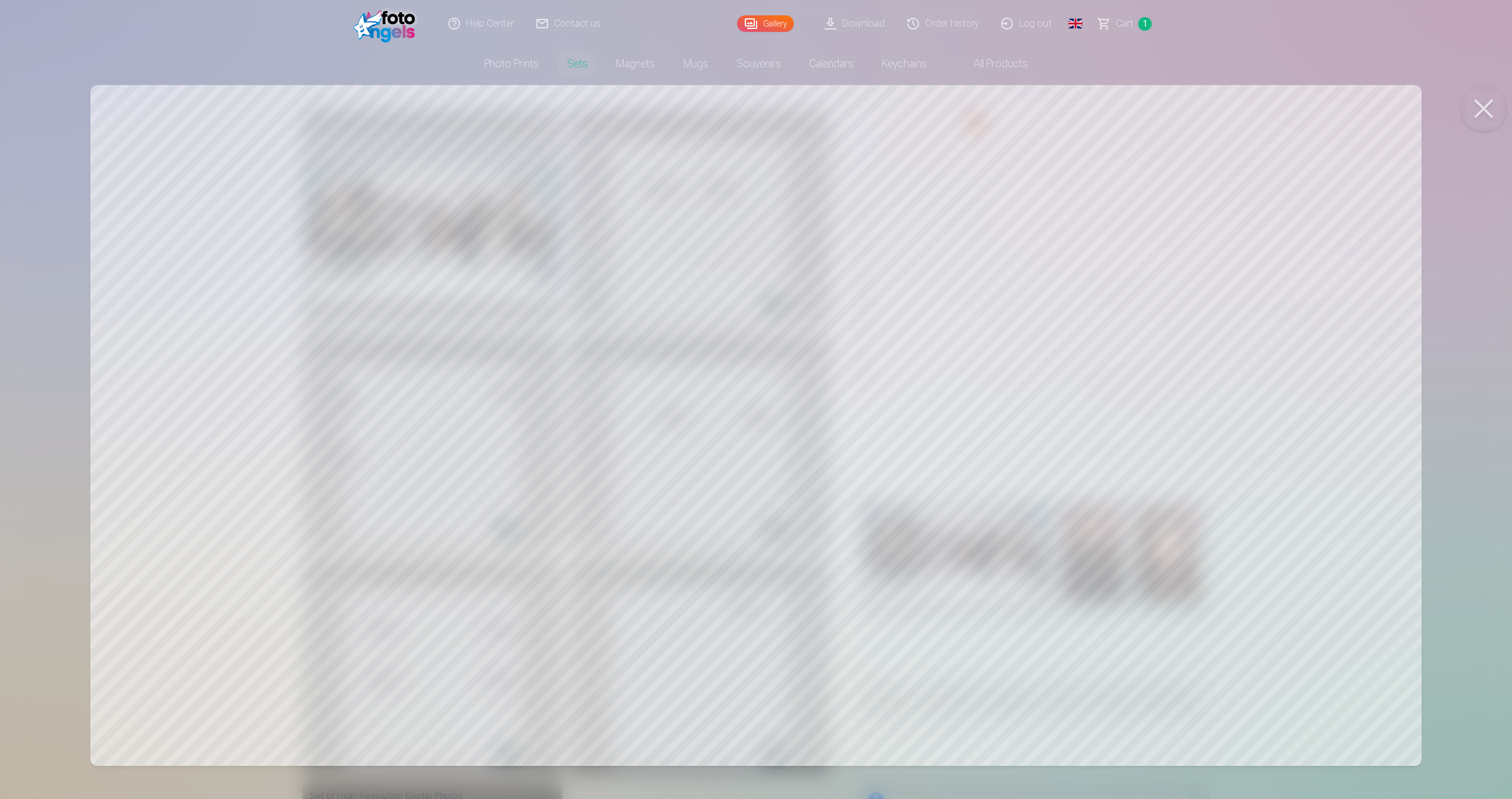
click at [1464, 117] on button at bounding box center [1483, 108] width 47 height 47
